Goal: Task Accomplishment & Management: Manage account settings

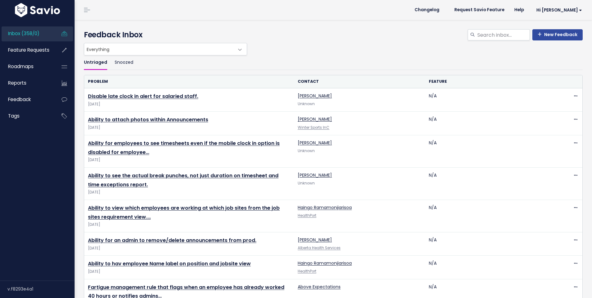
click at [344, 39] on h4 "Feedback Inbox" at bounding box center [333, 34] width 498 height 11
click at [572, 9] on span "Hi [PERSON_NAME]" at bounding box center [559, 10] width 46 height 5
click at [557, 26] on link "My Settings" at bounding box center [561, 28] width 45 height 12
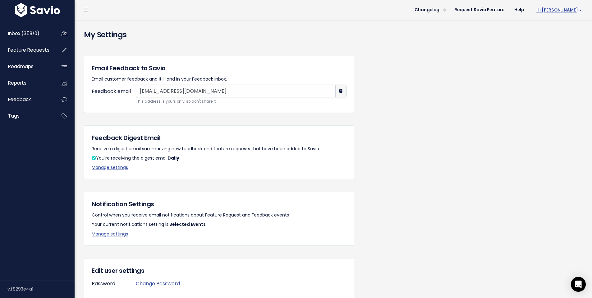
click at [563, 13] on link "Hi [PERSON_NAME]" at bounding box center [558, 10] width 58 height 10
click at [91, 9] on link at bounding box center [87, 10] width 10 height 6
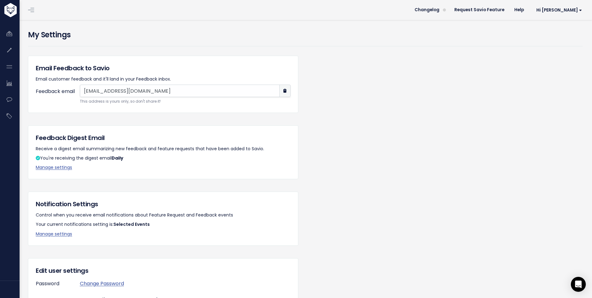
click at [34, 10] on span at bounding box center [31, 10] width 6 height 1
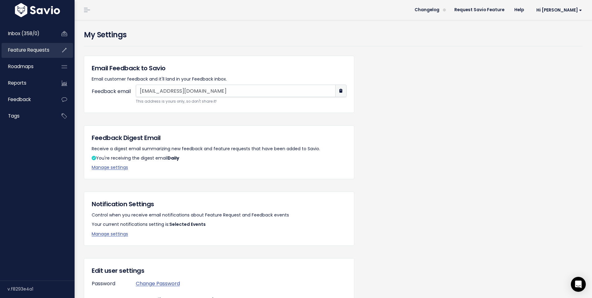
click at [37, 50] on span "Feature Requests" at bounding box center [28, 50] width 41 height 7
